Goal: Transaction & Acquisition: Purchase product/service

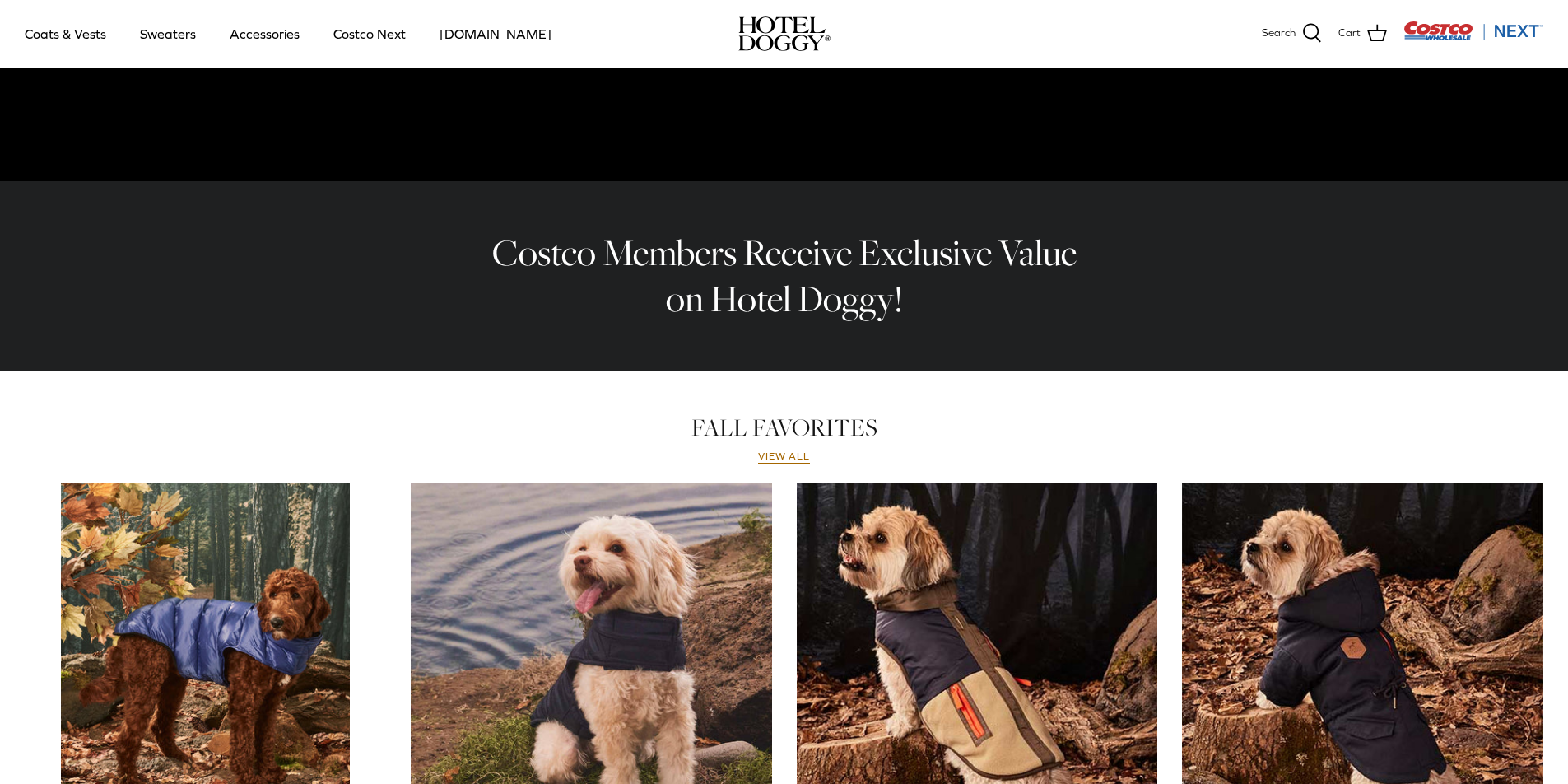
scroll to position [218, 0]
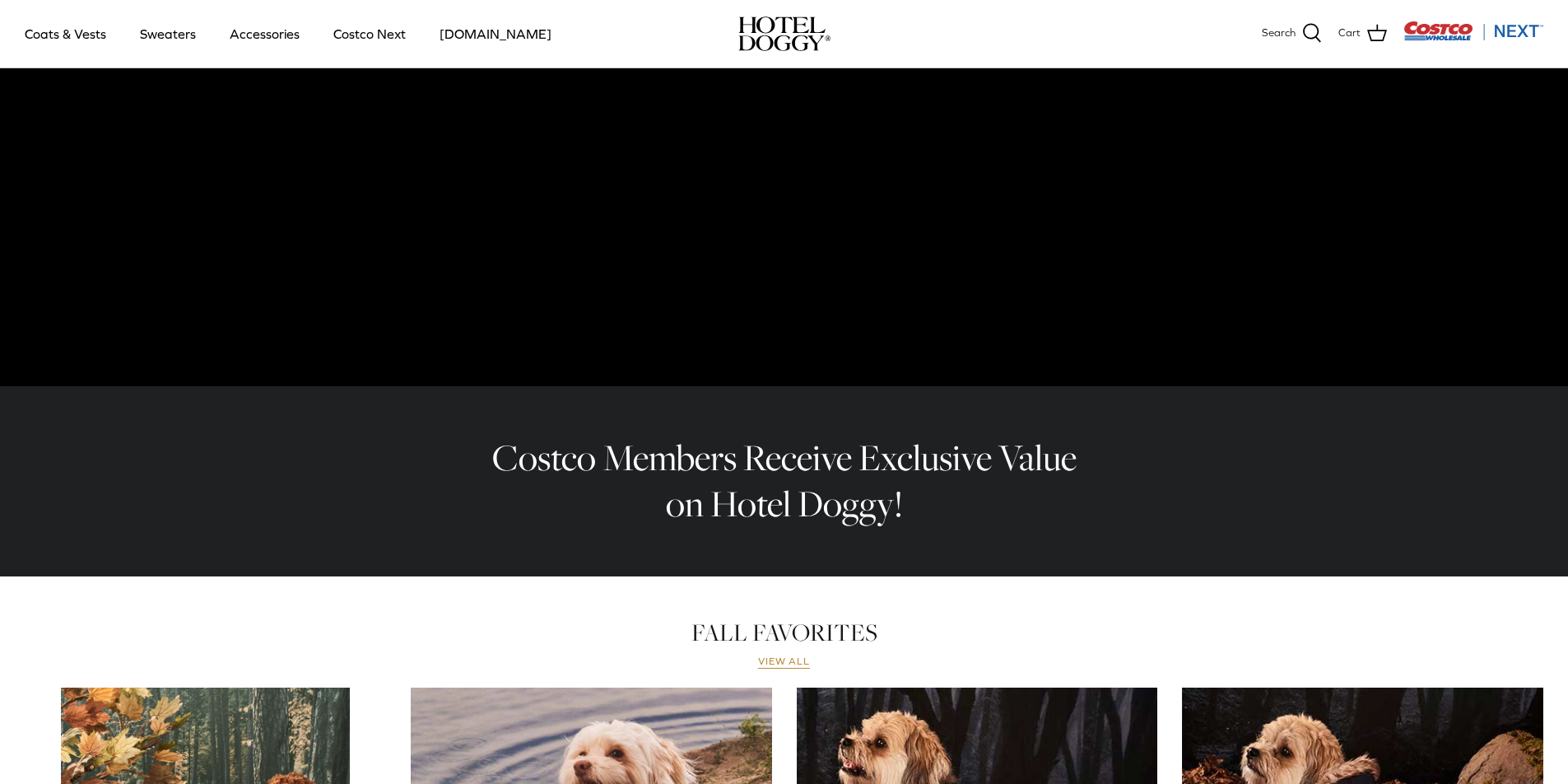
click at [787, 661] on link "View all" at bounding box center [784, 662] width 53 height 13
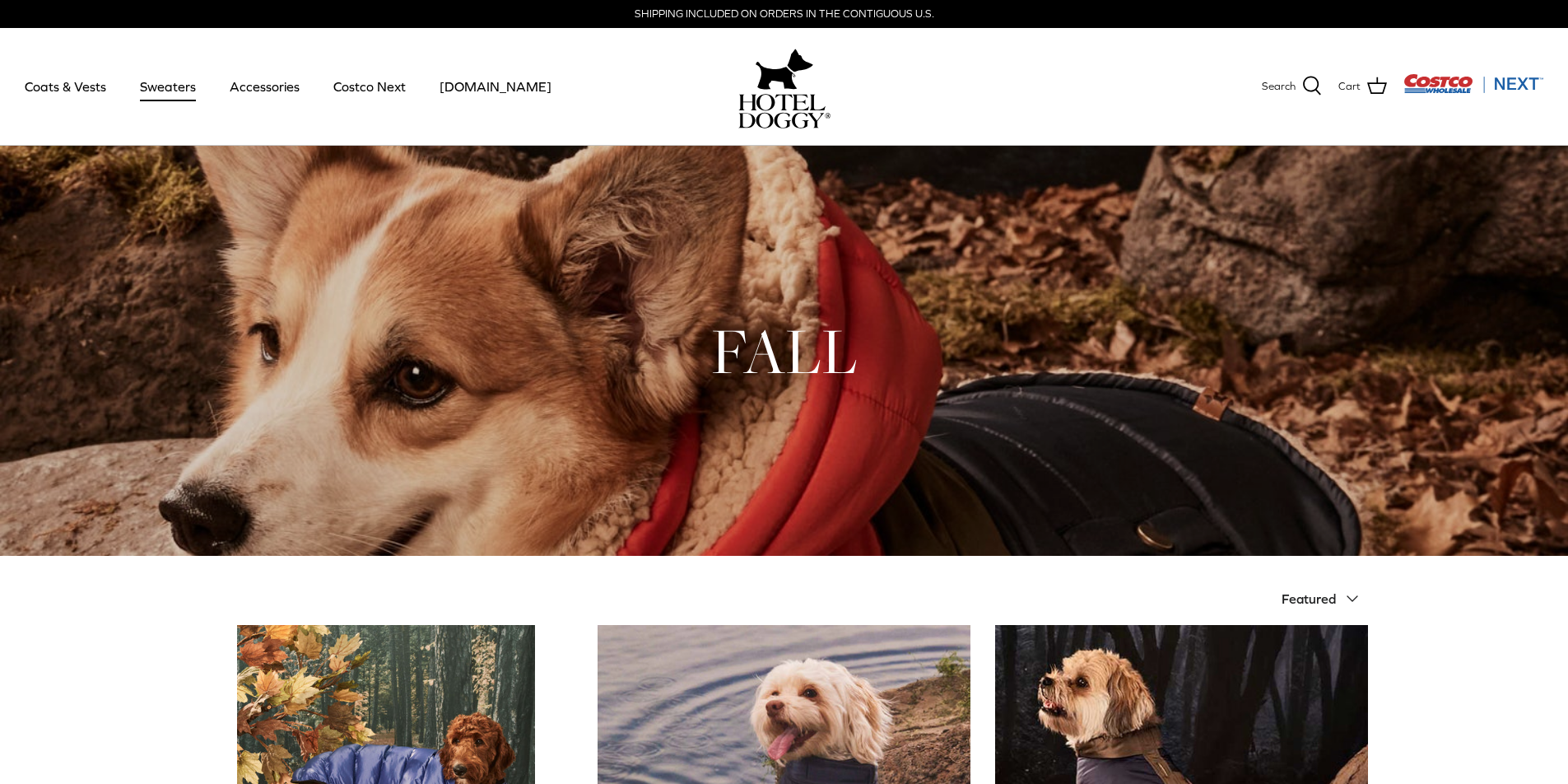
click at [151, 86] on link "Sweaters" at bounding box center [168, 86] width 86 height 56
